Goal: Transaction & Acquisition: Purchase product/service

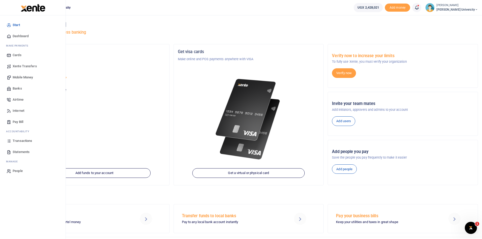
click at [19, 35] on span "Dashboard" at bounding box center [21, 36] width 16 height 5
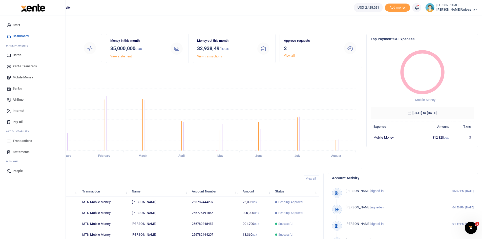
click at [22, 78] on span "Mobile Money" at bounding box center [23, 77] width 20 height 5
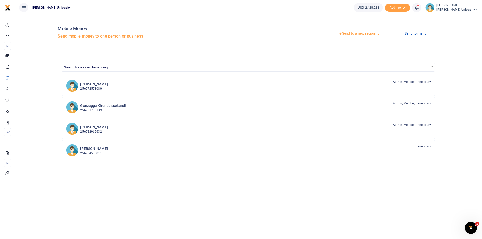
click at [346, 35] on link "Send to a new recipient" at bounding box center [359, 33] width 66 height 9
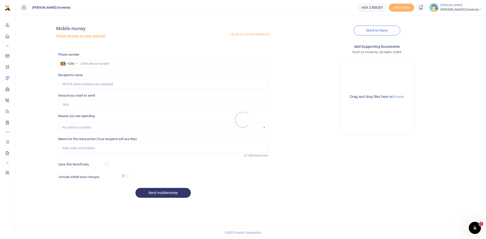
click at [88, 61] on div at bounding box center [243, 119] width 486 height 239
click at [83, 64] on div at bounding box center [243, 119] width 486 height 239
click at [83, 63] on input "text" at bounding box center [163, 64] width 210 height 10
type input "0755057548"
type input "Olaniyan Bolanle Susan"
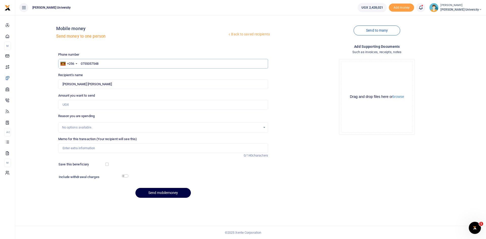
type input "0755057548"
click at [69, 105] on input "Amount you want to send" at bounding box center [163, 105] width 210 height 10
type input "100,000"
click at [74, 150] on input "Memo for this transaction (Your recipient will see this)" at bounding box center [163, 149] width 210 height 10
click at [63, 147] on input "Research supervision for two students of Agriculture" at bounding box center [163, 149] width 210 height 10
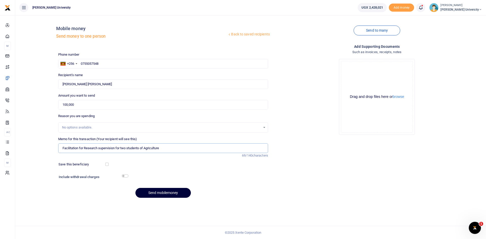
type input "Facilitation for Research supervision for two students of Agriculture"
click at [167, 193] on button "Send mobilemoney" at bounding box center [162, 193] width 55 height 10
